Goal: Transaction & Acquisition: Obtain resource

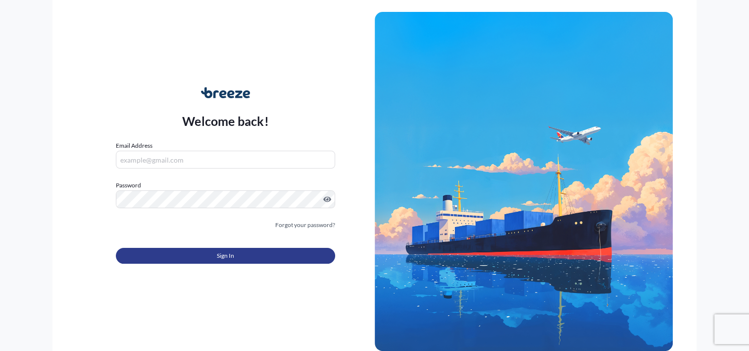
type input "[PERSON_NAME][EMAIL_ADDRESS][DOMAIN_NAME]"
click at [230, 257] on span "Sign In" at bounding box center [225, 256] width 17 height 10
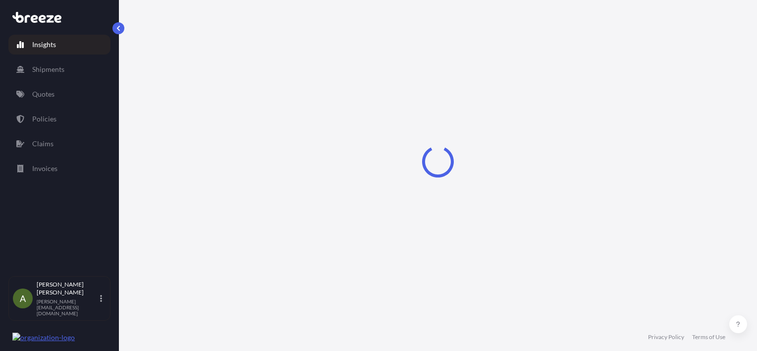
select select "2025"
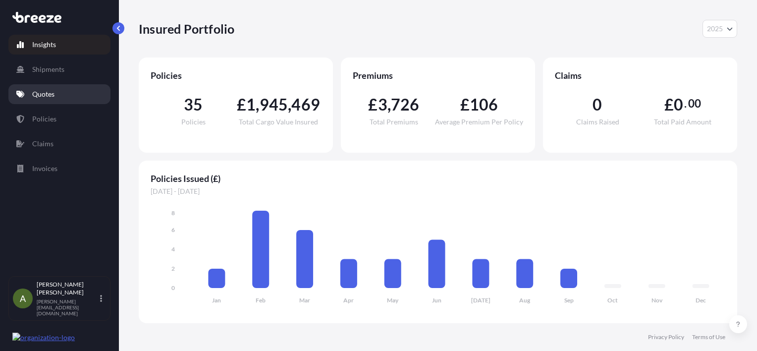
click at [64, 98] on link "Quotes" at bounding box center [59, 94] width 102 height 20
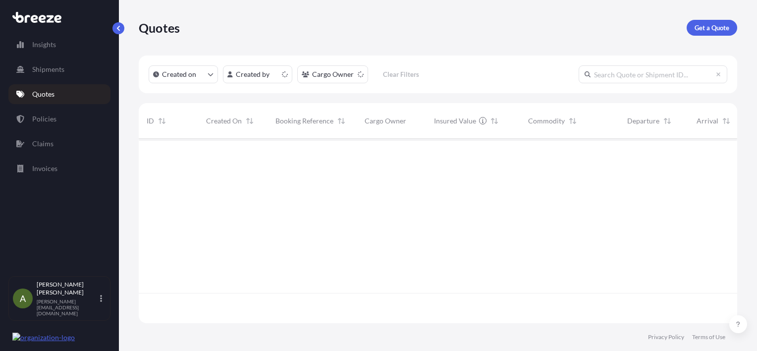
scroll to position [182, 590]
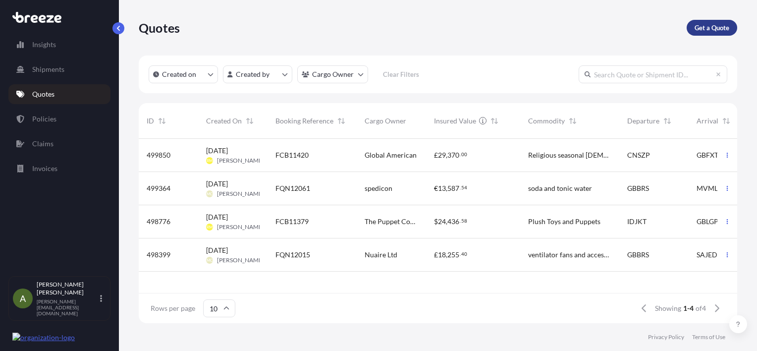
click at [725, 26] on p "Get a Quote" at bounding box center [711, 28] width 35 height 10
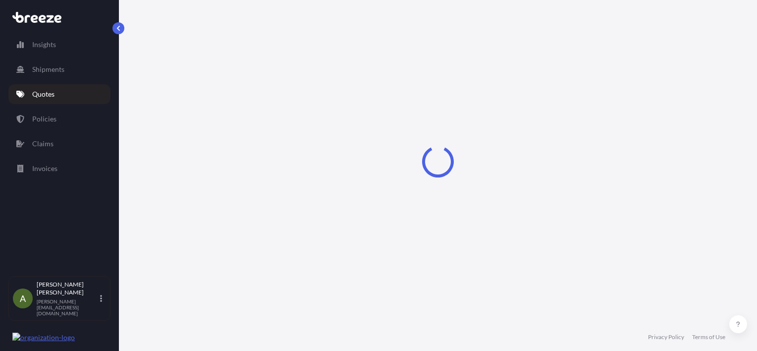
select select "Sea"
select select "1"
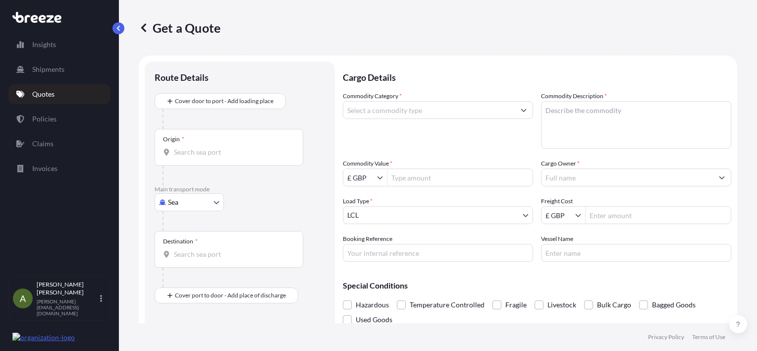
scroll to position [16, 0]
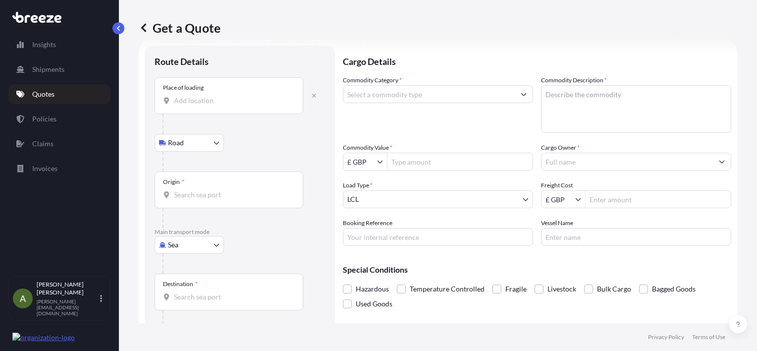
click at [210, 242] on body "Insights Shipments Quotes Policies Claims Invoices A [PERSON_NAME] [PERSON_NAME…" at bounding box center [378, 175] width 757 height 351
click at [205, 305] on div "Road" at bounding box center [189, 306] width 61 height 18
select select "Road"
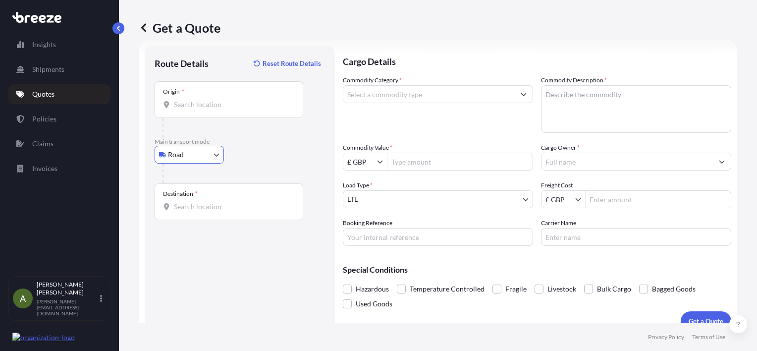
click at [217, 104] on input "Origin *" at bounding box center [232, 105] width 117 height 10
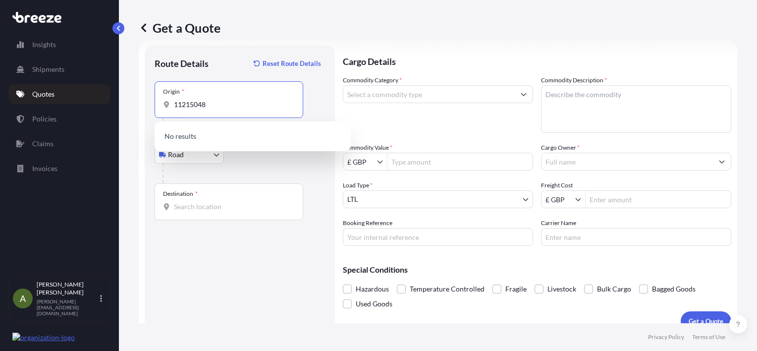
click at [182, 102] on input "11215048" at bounding box center [232, 105] width 117 height 10
click at [188, 104] on input "11215048" at bounding box center [232, 105] width 117 height 10
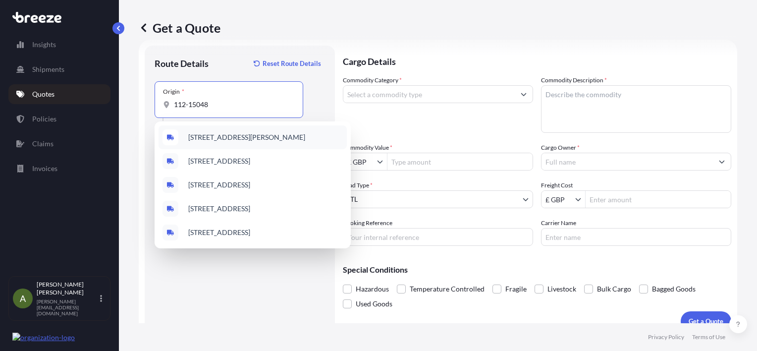
drag, startPoint x: 238, startPoint y: 105, endPoint x: 89, endPoint y: 101, distance: 148.7
click at [90, 101] on div "Insights Shipments Quotes Policies Claims Invoices A [PERSON_NAME] [PERSON_NAME…" at bounding box center [378, 175] width 757 height 351
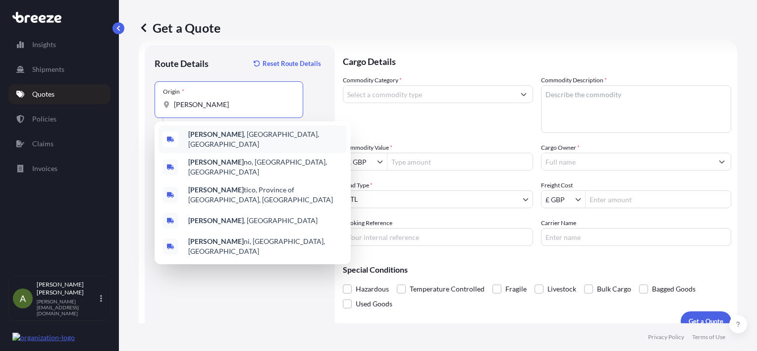
click at [268, 141] on span "[GEOGRAPHIC_DATA] , [GEOGRAPHIC_DATA], [GEOGRAPHIC_DATA]" at bounding box center [265, 139] width 155 height 20
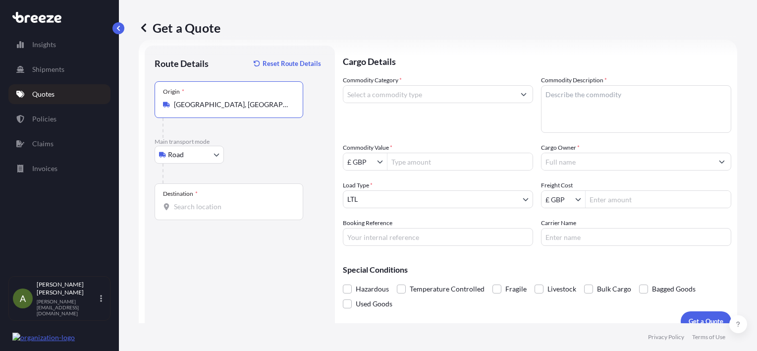
type input "[GEOGRAPHIC_DATA], [GEOGRAPHIC_DATA], [GEOGRAPHIC_DATA]"
click at [219, 199] on div "Destination *" at bounding box center [229, 201] width 149 height 37
click at [219, 202] on input "Destination *" at bounding box center [232, 207] width 117 height 10
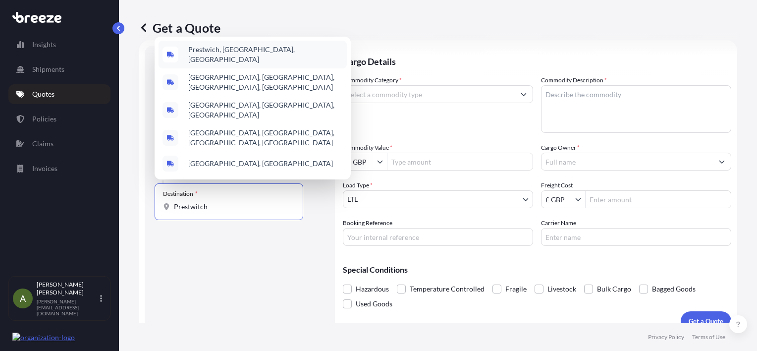
click at [270, 57] on div "Prestwich, [GEOGRAPHIC_DATA], [GEOGRAPHIC_DATA]" at bounding box center [253, 55] width 188 height 28
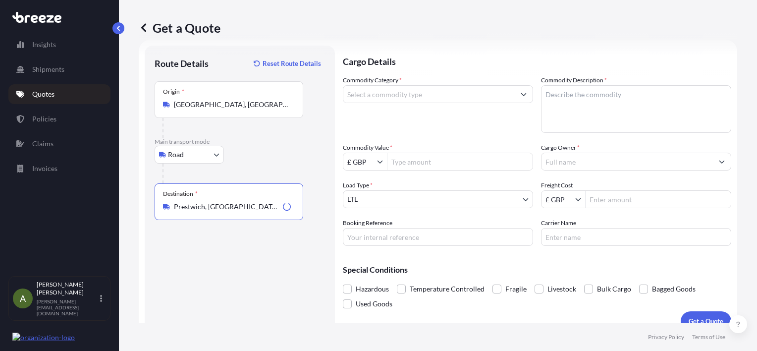
type input "Prestwich, [GEOGRAPHIC_DATA], [GEOGRAPHIC_DATA]"
click at [282, 249] on div "Route Details Reset Route Details Place of loading Road Road Rail Origin * [GEO…" at bounding box center [240, 187] width 170 height 265
click at [398, 99] on input "Commodity Category *" at bounding box center [428, 94] width 171 height 18
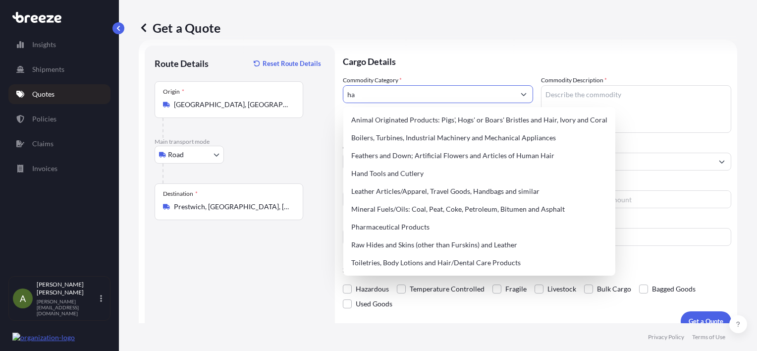
type input "h"
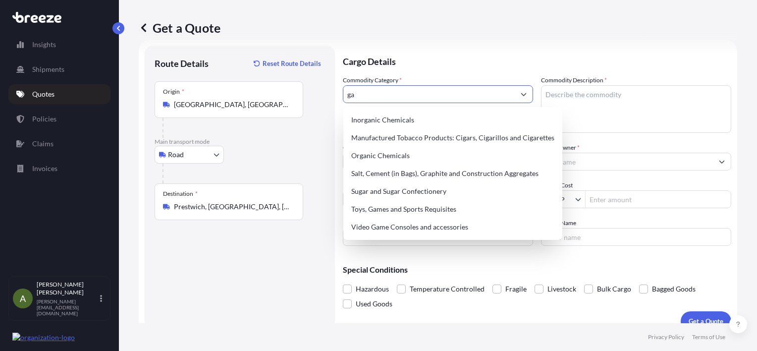
type input "g"
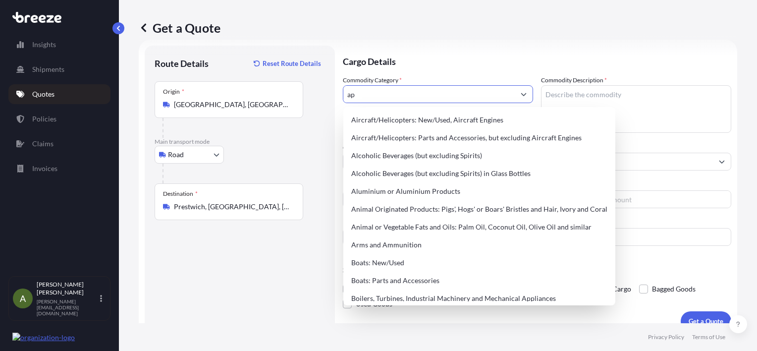
type input "a"
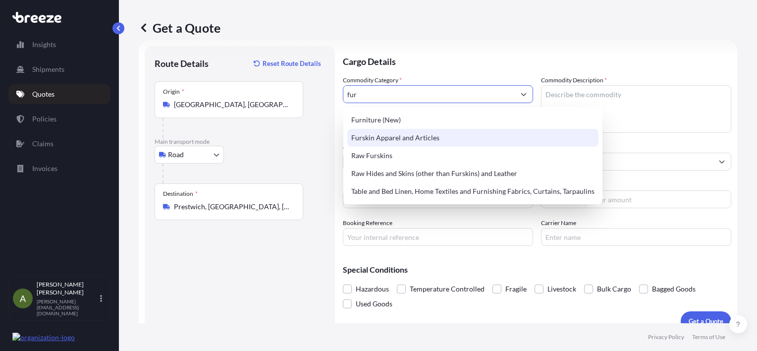
click at [448, 138] on div "Furskin Apparel and Articles" at bounding box center [472, 138] width 251 height 18
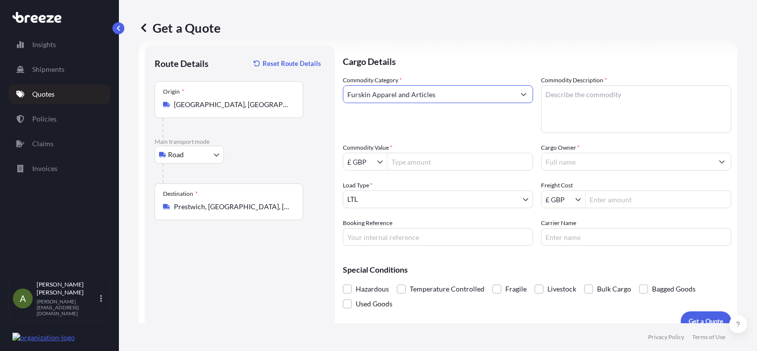
type input "Furskin Apparel and Articles"
click at [608, 98] on textarea "Commodity Description *" at bounding box center [636, 109] width 190 height 48
type textarea "Felt Hat"
click at [450, 161] on input "Commodity Value *" at bounding box center [459, 162] width 145 height 18
click at [372, 163] on input "£ GBP" at bounding box center [360, 162] width 34 height 18
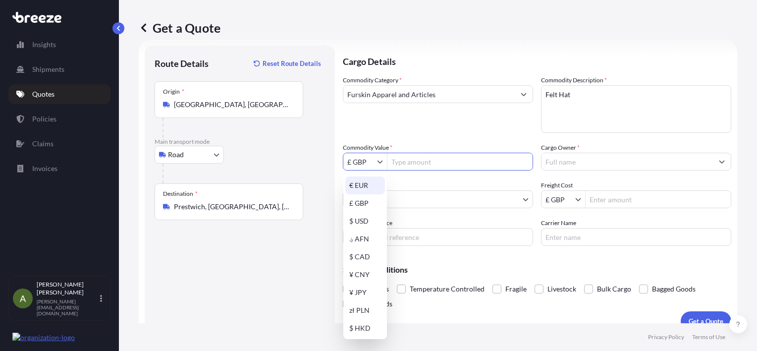
click at [372, 184] on div "€ EUR" at bounding box center [365, 185] width 40 height 18
type input "€ EUR"
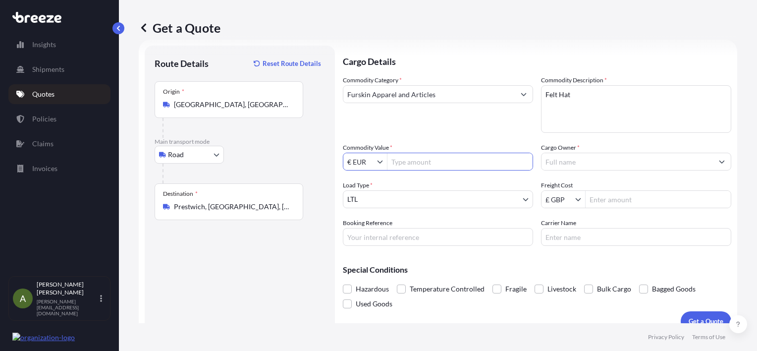
click at [430, 163] on input "Commodity Value *" at bounding box center [459, 162] width 145 height 18
type input "21,530"
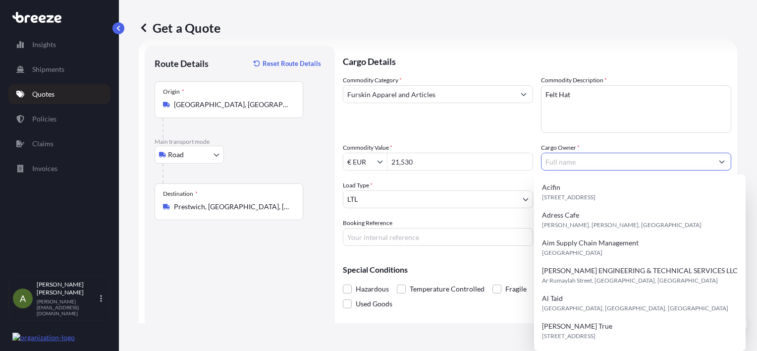
click at [562, 165] on input "Cargo Owner *" at bounding box center [626, 162] width 171 height 18
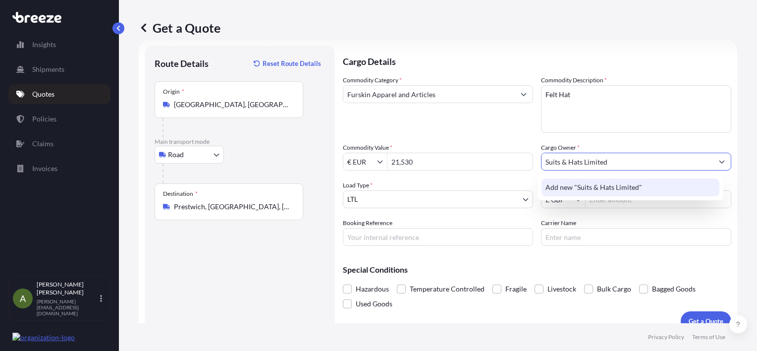
click at [585, 185] on span "Add new "Suits & Hats Limited"" at bounding box center [593, 187] width 97 height 10
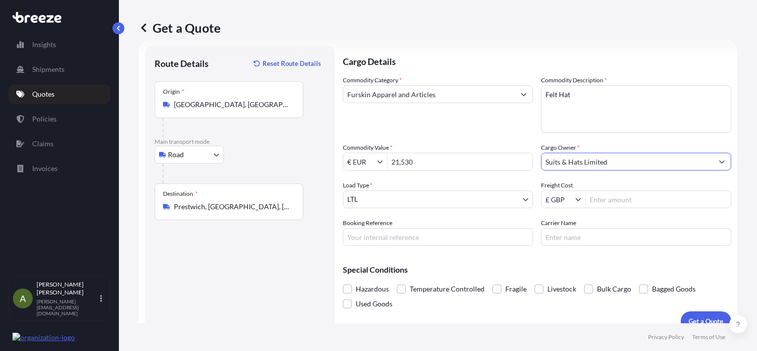
type input "Suits & Hats Limited"
click at [519, 167] on input "21,530" at bounding box center [459, 162] width 145 height 18
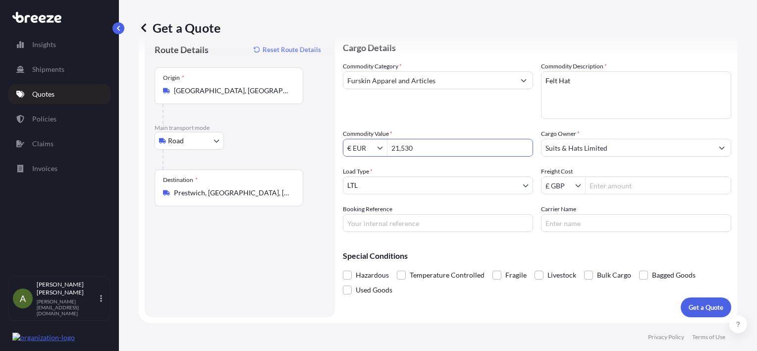
click at [458, 185] on body "0 options available. 1 option available. 0 options available. 1 option availabl…" at bounding box center [378, 175] width 757 height 351
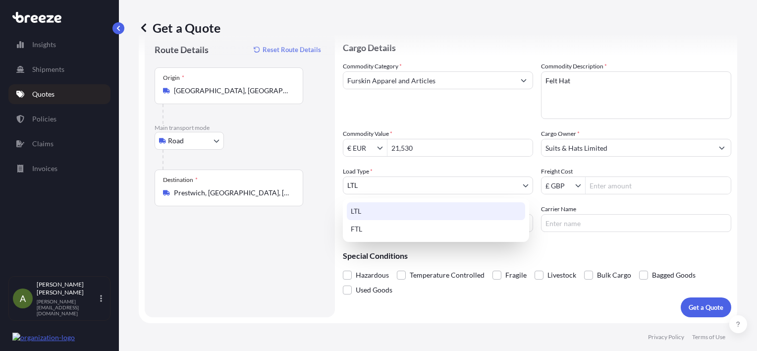
click at [421, 206] on div "LTL" at bounding box center [436, 211] width 178 height 18
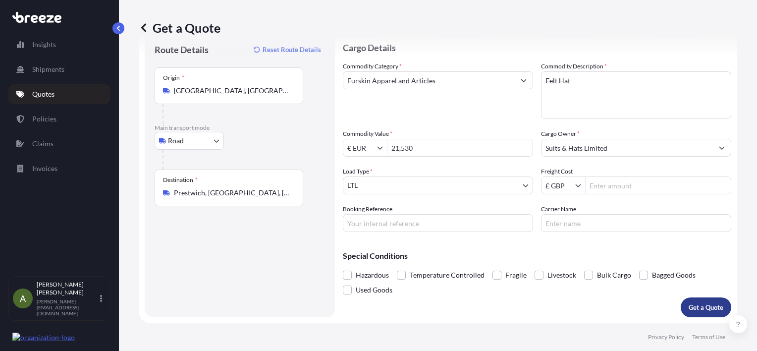
click at [696, 311] on p "Get a Quote" at bounding box center [706, 307] width 35 height 10
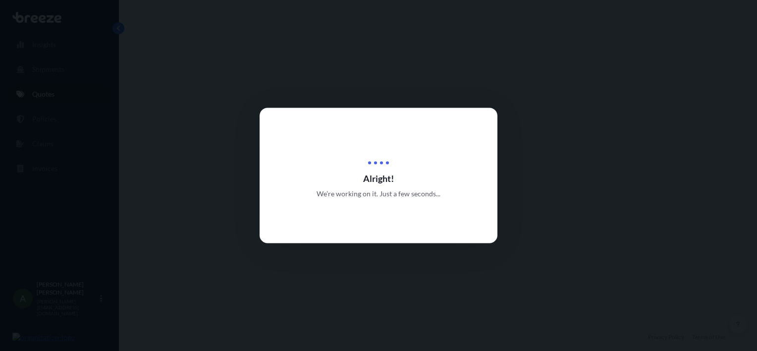
select select "Road"
select select "1"
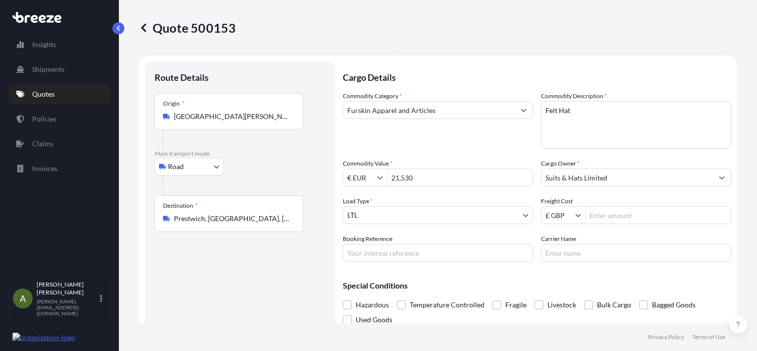
click at [457, 113] on input "Furskin Apparel and Articles" at bounding box center [428, 110] width 171 height 18
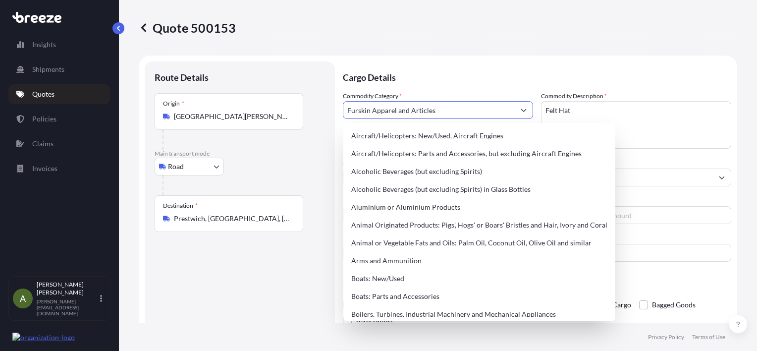
drag, startPoint x: 469, startPoint y: 109, endPoint x: 286, endPoint y: 119, distance: 183.1
click at [264, 125] on form "Route Details Place of loading Road Road Rail Origin * [GEOGRAPHIC_DATA][PERSON…" at bounding box center [438, 203] width 598 height 297
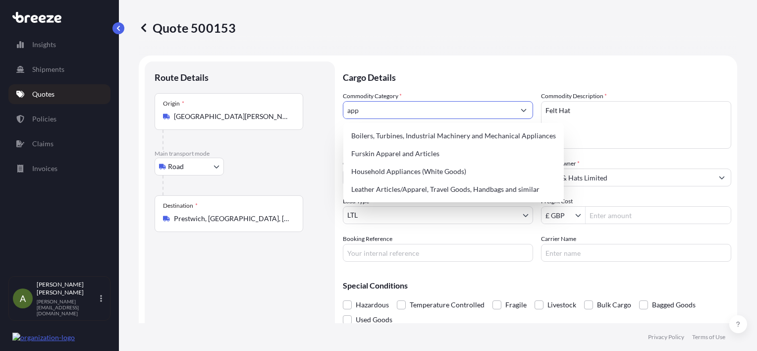
type input "appa"
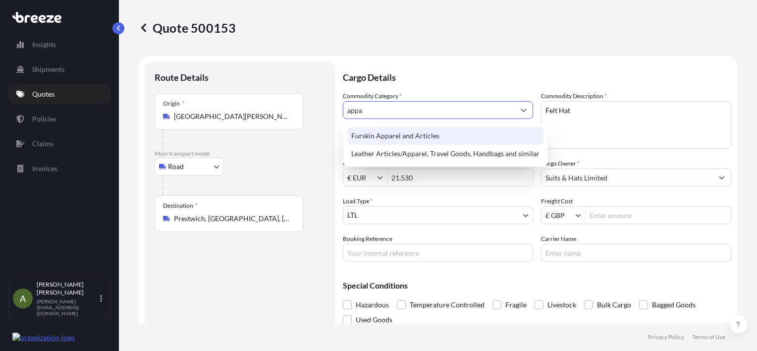
drag, startPoint x: 310, startPoint y: 112, endPoint x: 298, endPoint y: 113, distance: 11.9
click at [297, 112] on form "Route Details Place of loading Road Road Rail Origin * [GEOGRAPHIC_DATA][PERSON…" at bounding box center [438, 203] width 598 height 297
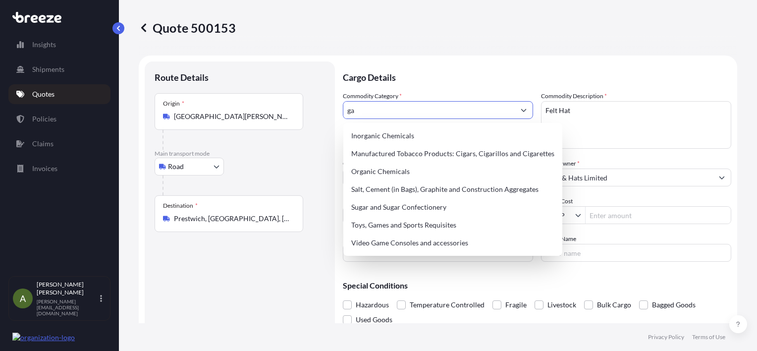
type input "g"
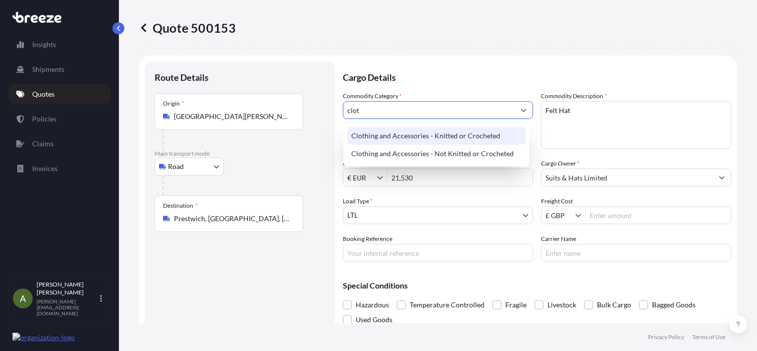
click at [445, 138] on div "Clothing and Accessories - Knitted or Crocheted" at bounding box center [436, 136] width 178 height 18
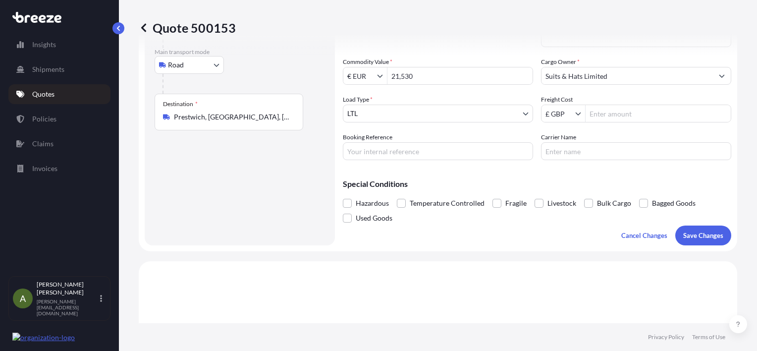
scroll to position [99, 0]
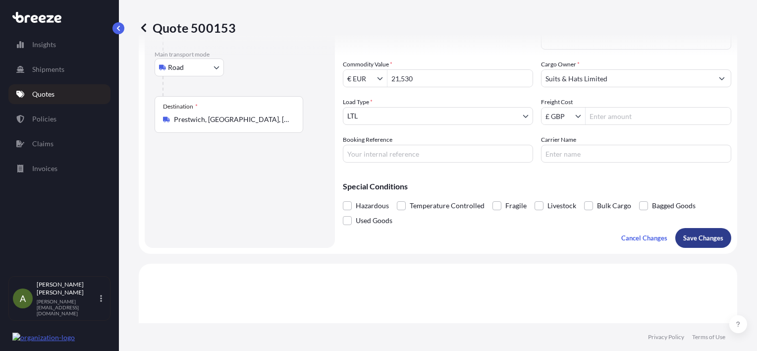
type input "Clothing and Accessories - Knitted or Crocheted"
click at [704, 236] on p "Save Changes" at bounding box center [703, 238] width 40 height 10
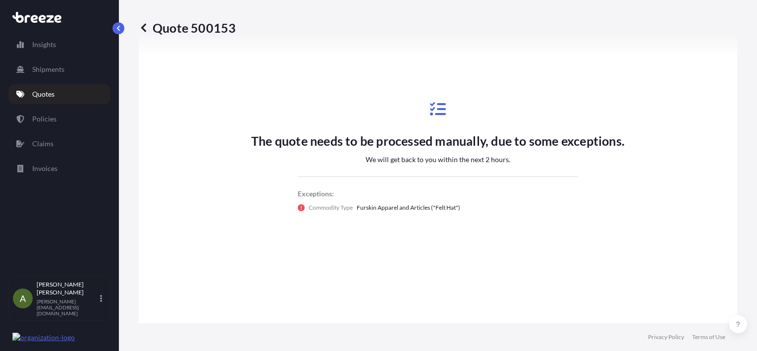
scroll to position [511, 0]
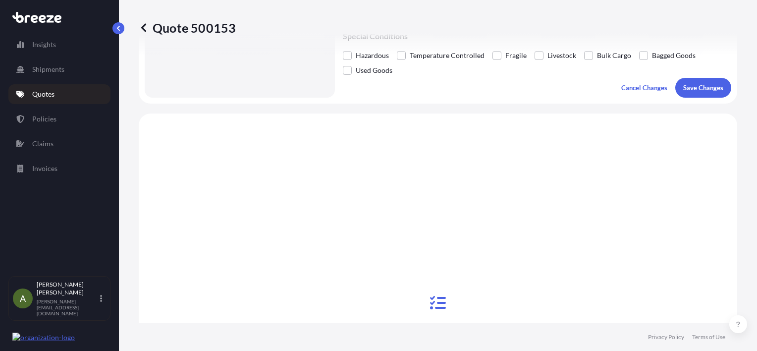
select select "Road"
select select "1"
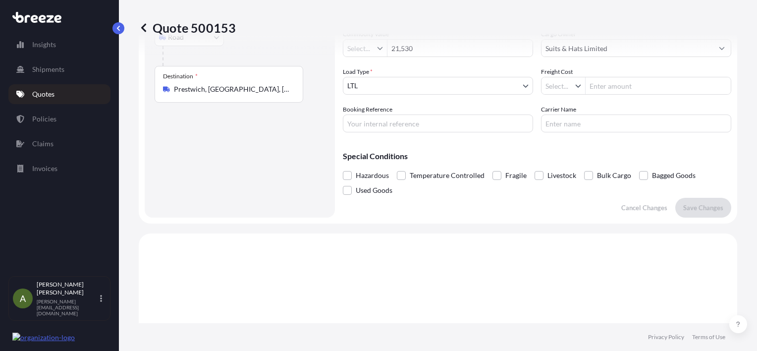
type input "€ EUR"
type input "£ GBP"
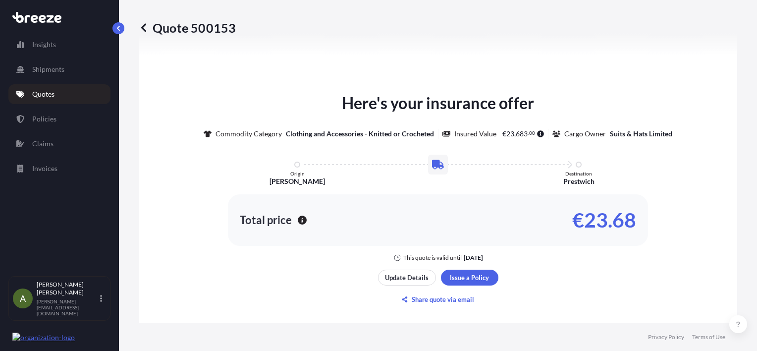
scroll to position [461, 0]
